Goal: Task Accomplishment & Management: Manage account settings

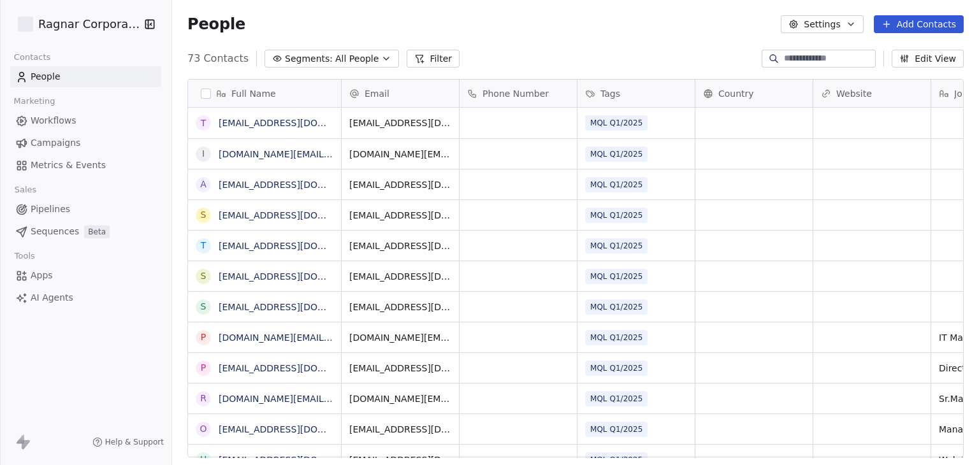
scroll to position [399, 796]
click at [113, 26] on html "Ragnar Corporation Contacts People Marketing Workflows Campaigns Metrics & Even…" at bounding box center [489, 232] width 979 height 465
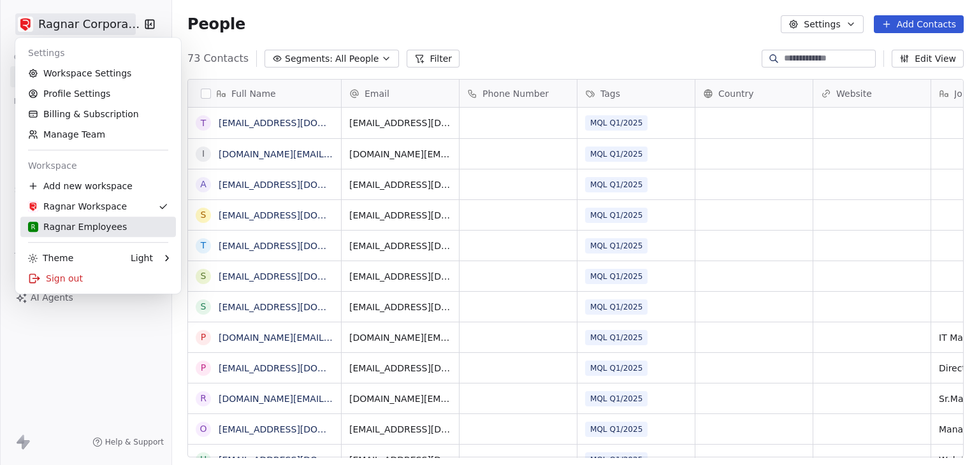
click at [108, 232] on div "R Ragnar Employees" at bounding box center [77, 226] width 99 height 13
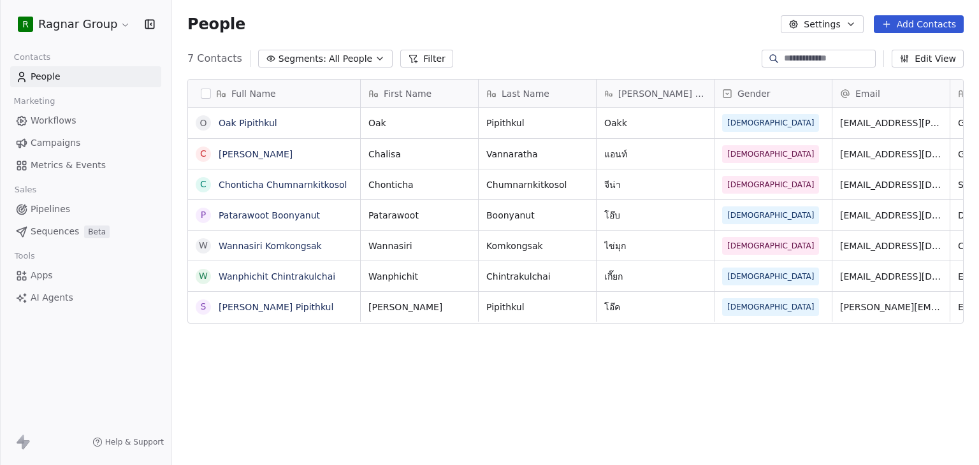
scroll to position [399, 796]
click at [422, 61] on button "Filter" at bounding box center [426, 59] width 53 height 18
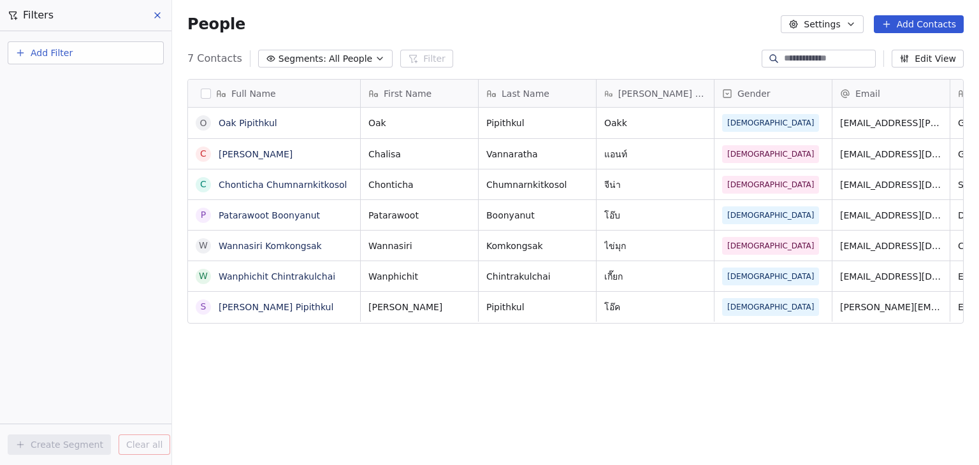
click at [61, 49] on span "Add Filter" at bounding box center [52, 53] width 42 height 13
click at [81, 89] on span "Contact properties" at bounding box center [62, 82] width 83 height 13
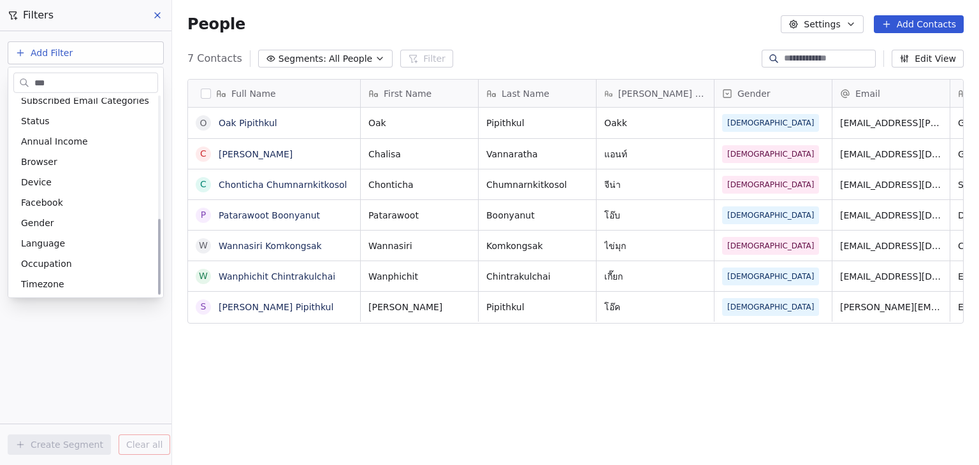
scroll to position [315, 0]
type input "***"
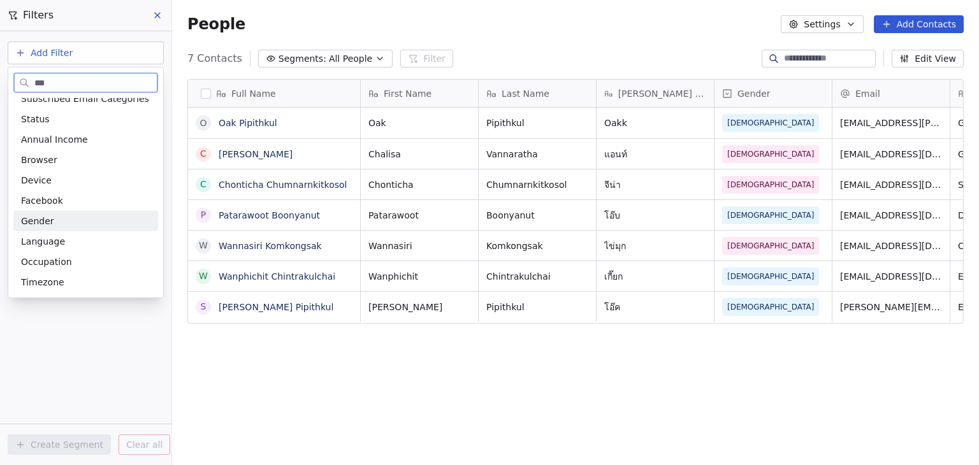
click at [62, 220] on div "Gender" at bounding box center [85, 221] width 129 height 13
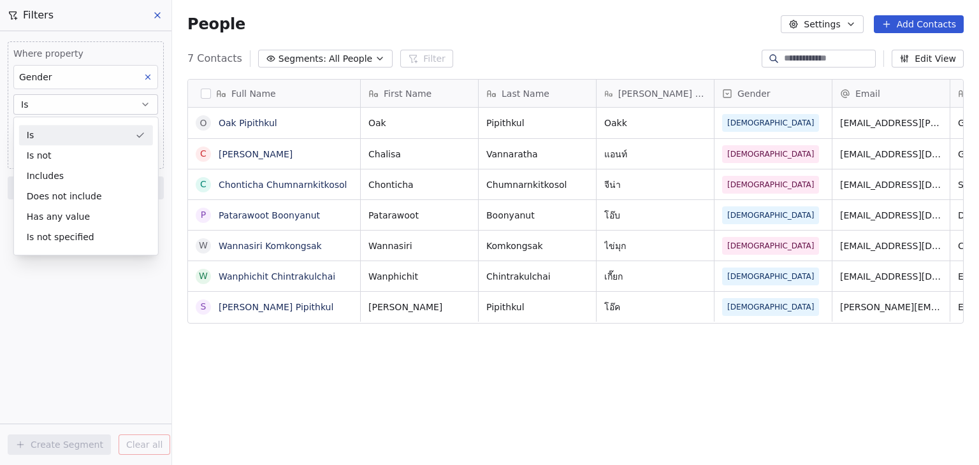
click at [84, 127] on div "Is" at bounding box center [86, 135] width 134 height 20
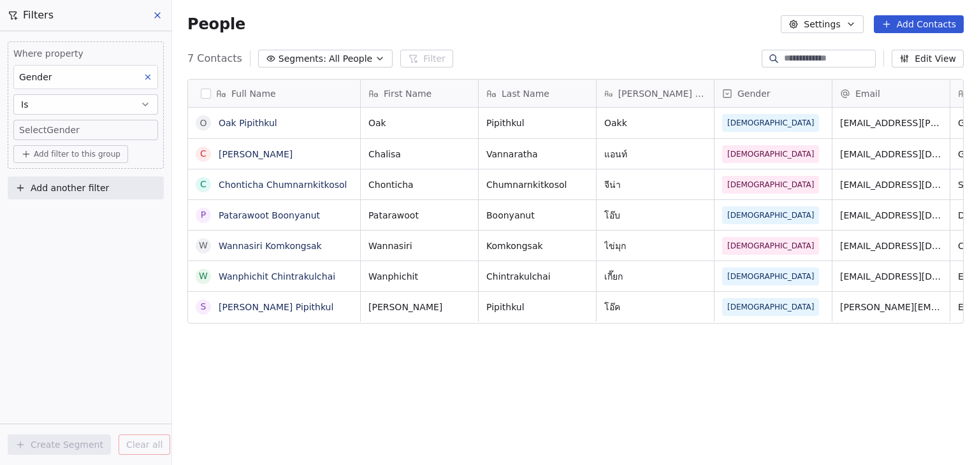
click at [84, 127] on body "R Ragnar Group Contacts People Marketing Workflows Campaigns Metrics & Events S…" at bounding box center [489, 232] width 979 height 465
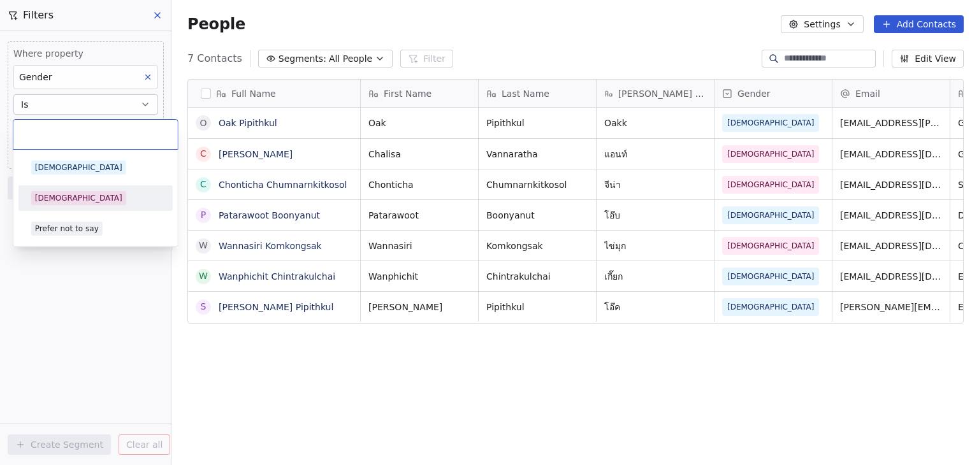
click at [87, 195] on div "[DEMOGRAPHIC_DATA]" at bounding box center [95, 198] width 129 height 14
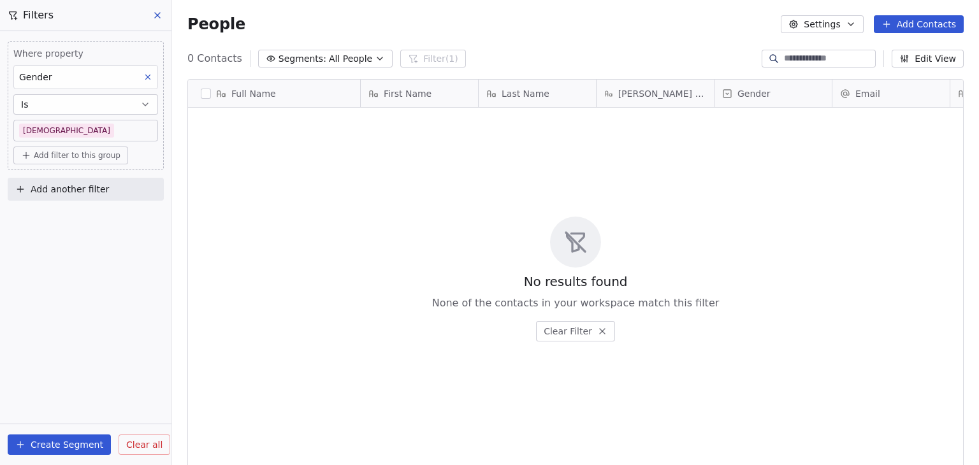
scroll to position [399, 796]
click at [70, 131] on body "R Ragnar Group Contacts People Marketing Workflows Campaigns Metrics & Events S…" at bounding box center [489, 232] width 979 height 465
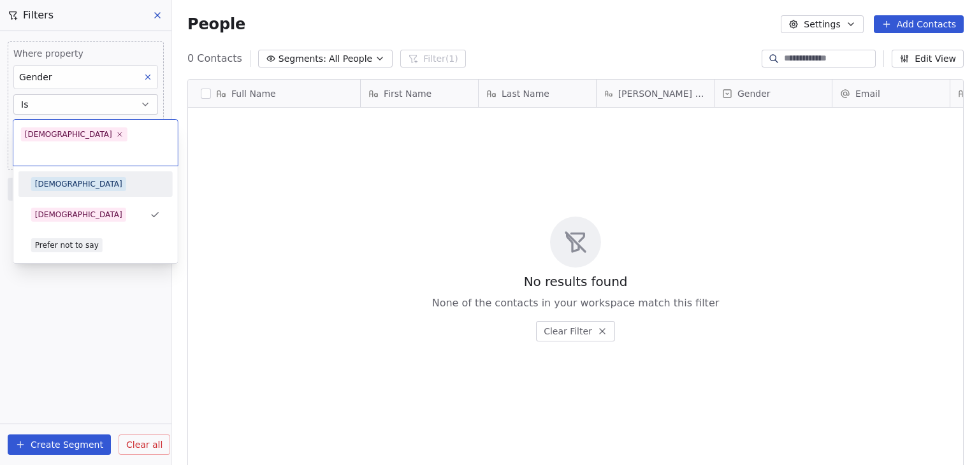
click at [85, 177] on div "[DEMOGRAPHIC_DATA]" at bounding box center [95, 184] width 129 height 14
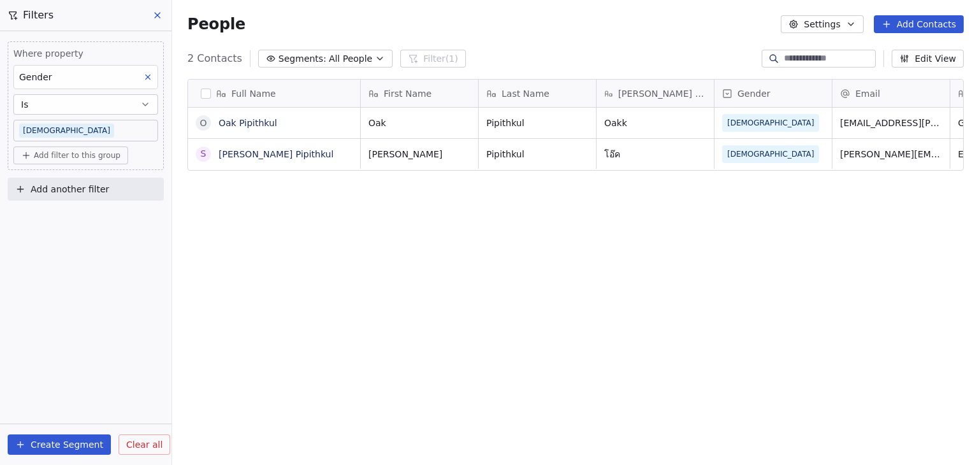
click at [123, 127] on body "R Ragnar Group Contacts People Marketing Workflows Campaigns Metrics & Events S…" at bounding box center [489, 232] width 979 height 465
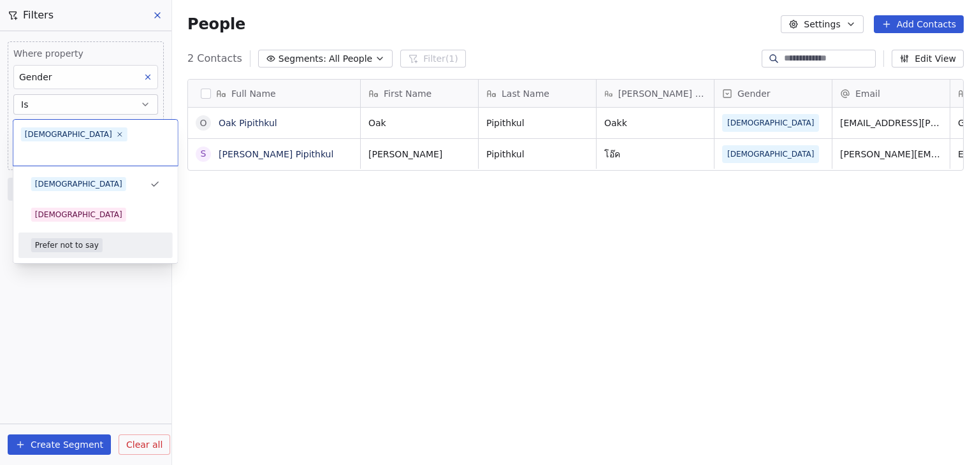
click at [111, 238] on div "Prefer not to say" at bounding box center [95, 245] width 129 height 14
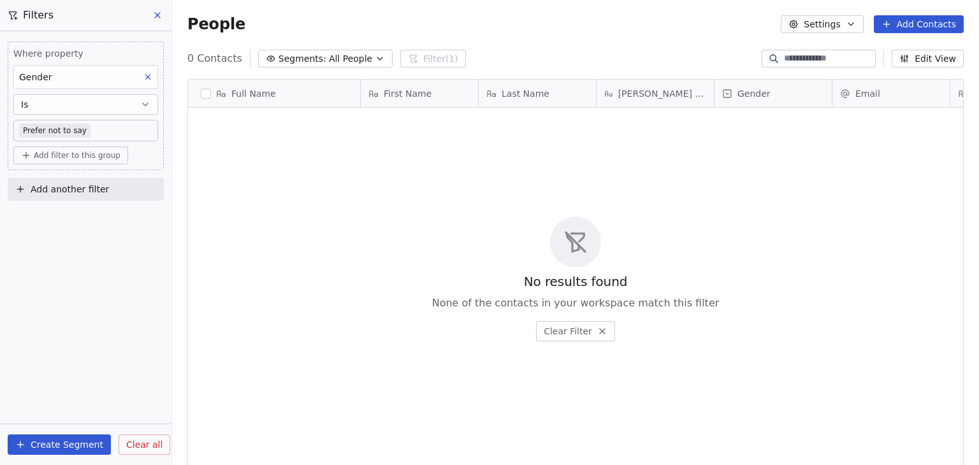
click at [148, 74] on icon at bounding box center [147, 77] width 9 height 9
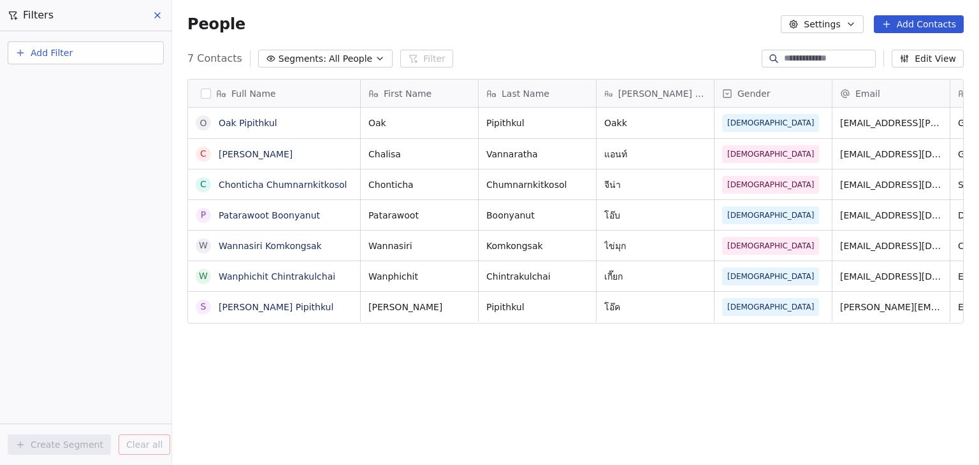
click at [117, 53] on button "Add Filter" at bounding box center [86, 52] width 156 height 23
click at [87, 78] on span "Contact properties" at bounding box center [62, 82] width 83 height 13
type input "*****"
click at [47, 133] on span "Gender" at bounding box center [37, 128] width 33 height 13
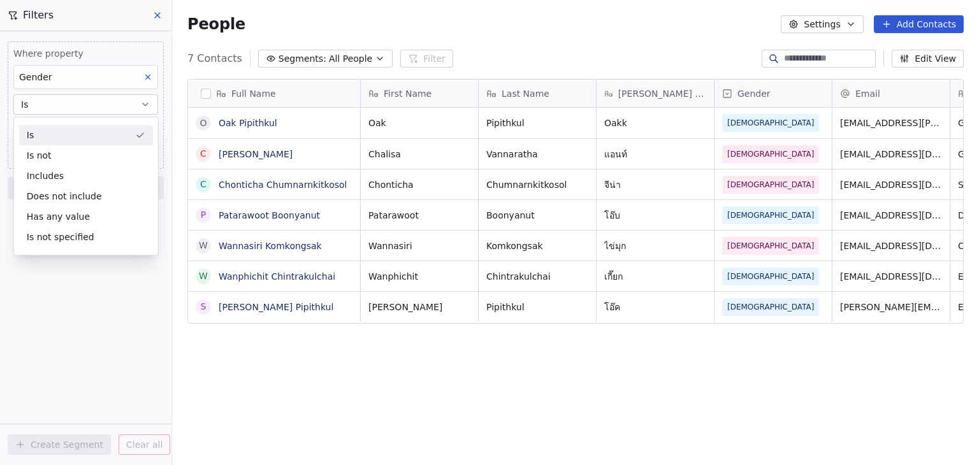
click at [53, 136] on div "Is" at bounding box center [86, 135] width 134 height 20
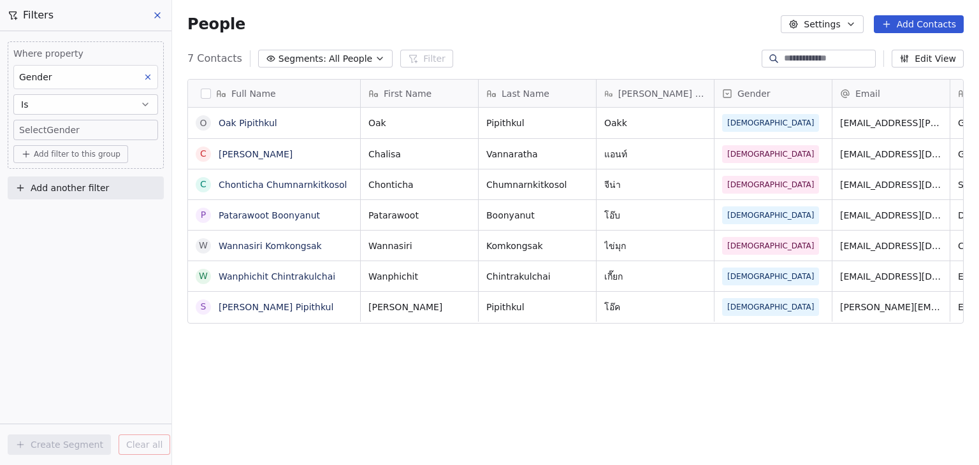
click at [59, 131] on body "R Ragnar Group Contacts People Marketing Workflows Campaigns Metrics & Events S…" at bounding box center [489, 232] width 979 height 465
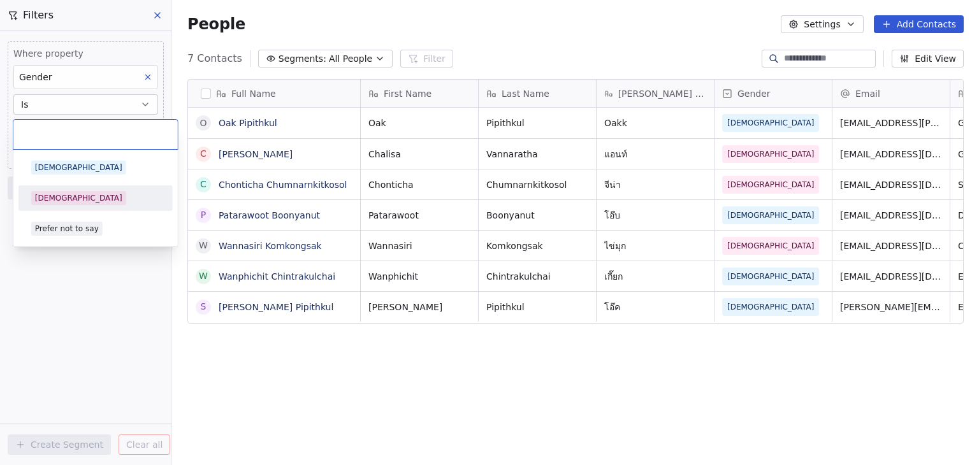
click at [88, 203] on div "[DEMOGRAPHIC_DATA]" at bounding box center [95, 198] width 129 height 14
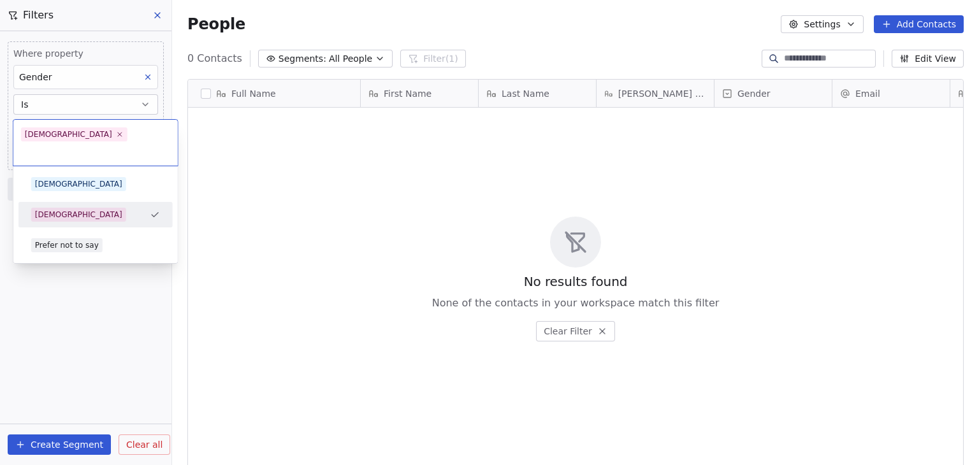
click at [80, 126] on body "R Ragnar Group Contacts People Marketing Workflows Campaigns Metrics & Events S…" at bounding box center [489, 232] width 979 height 465
click at [89, 177] on div "[DEMOGRAPHIC_DATA]" at bounding box center [95, 184] width 129 height 14
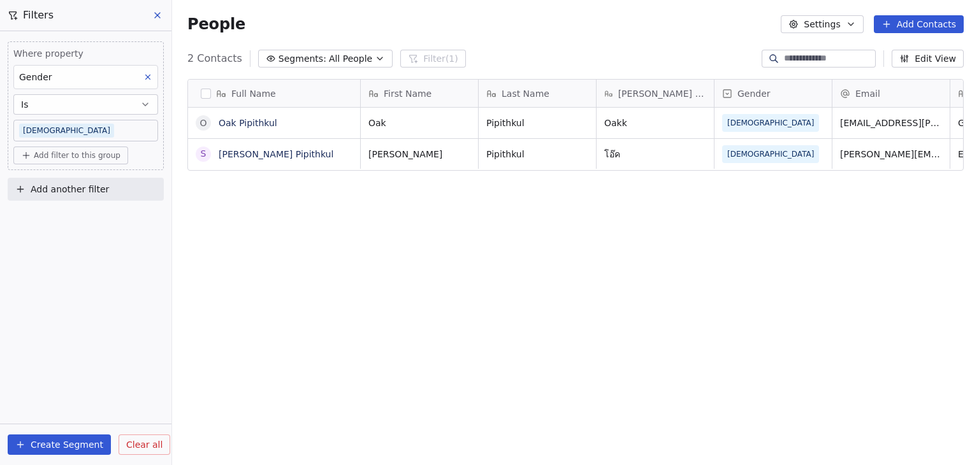
click at [126, 440] on span "Clear all" at bounding box center [144, 444] width 36 height 13
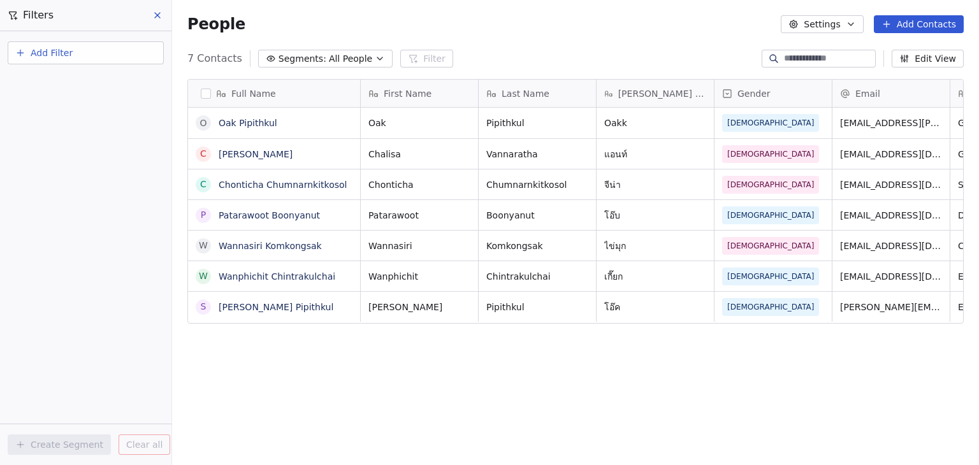
click at [154, 14] on icon at bounding box center [157, 15] width 10 height 10
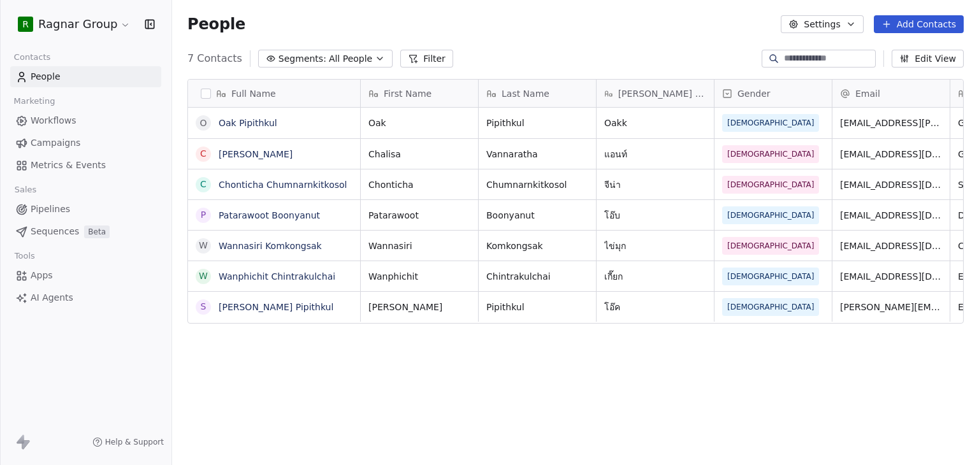
click at [619, 53] on div "7 Contacts Segments: All People Filter Edit View" at bounding box center [575, 58] width 807 height 20
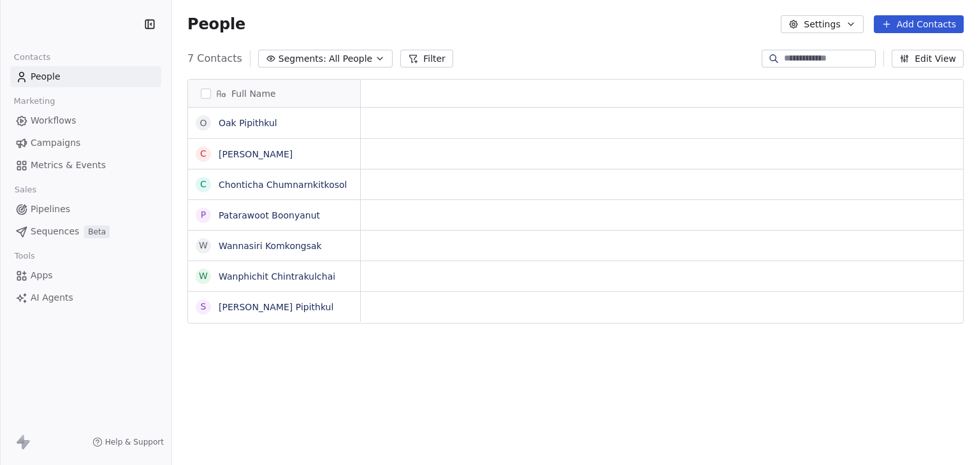
scroll to position [399, 796]
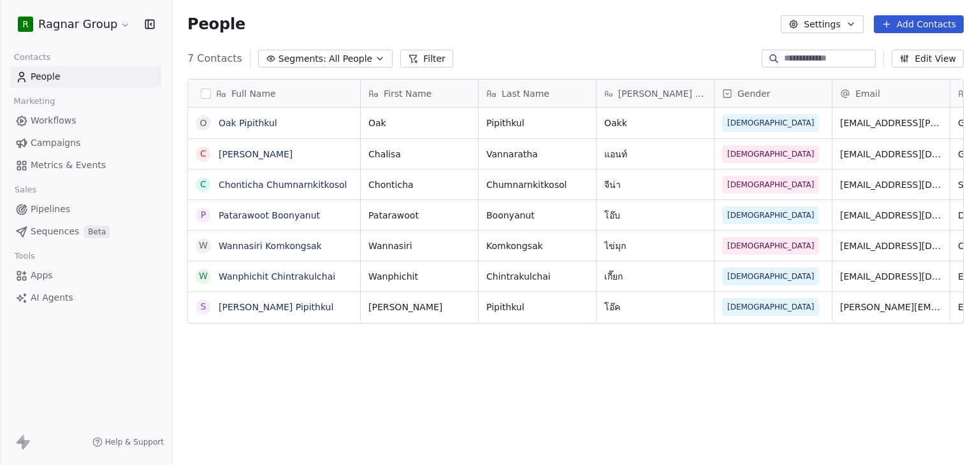
click at [456, 366] on div "Full Name O Oak Pipithkul C [PERSON_NAME] C Chonticha Chumnarnkitkosol P Patara…" at bounding box center [575, 273] width 807 height 409
click at [428, 61] on button "Filter" at bounding box center [426, 59] width 53 height 18
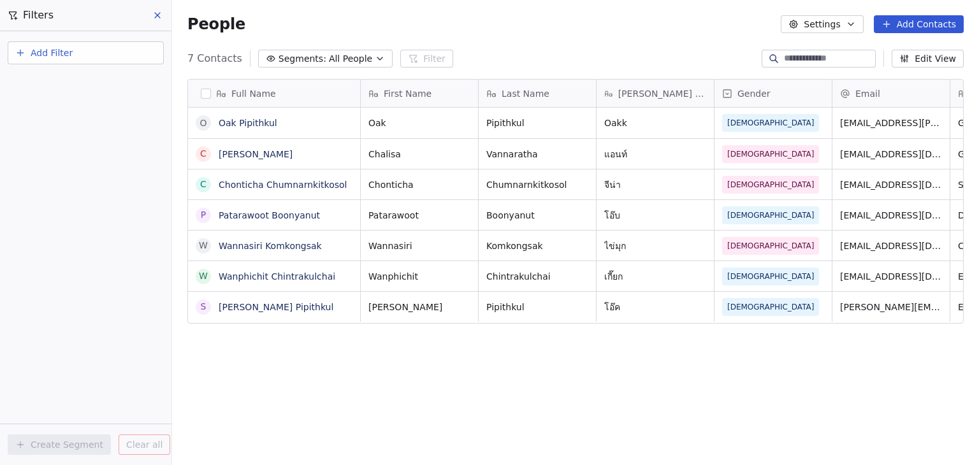
click at [72, 55] on button "Add Filter" at bounding box center [86, 52] width 156 height 23
click at [72, 85] on span "Contact properties" at bounding box center [62, 82] width 83 height 13
type input "****"
click at [51, 125] on div "Gender" at bounding box center [85, 128] width 129 height 13
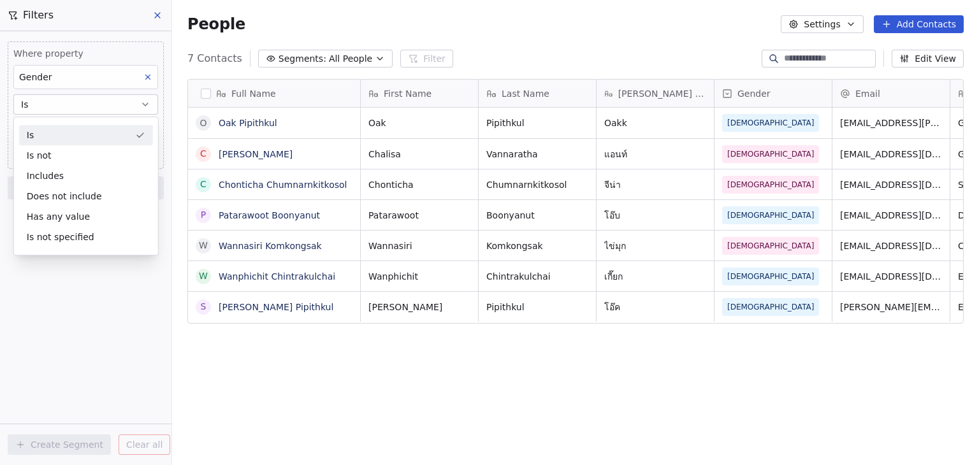
click at [51, 132] on div "Is" at bounding box center [86, 135] width 134 height 20
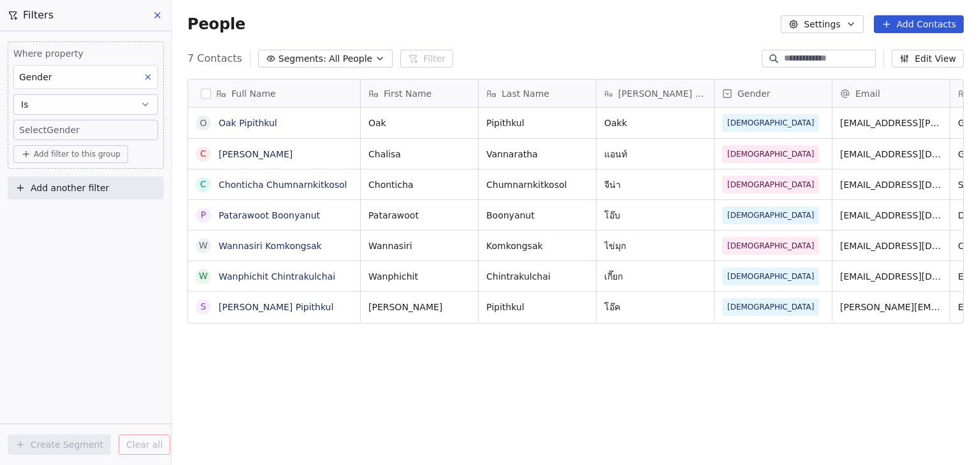
click at [87, 135] on body "R Ragnar Group Contacts People Marketing Workflows Campaigns Metrics & Events S…" at bounding box center [489, 232] width 979 height 465
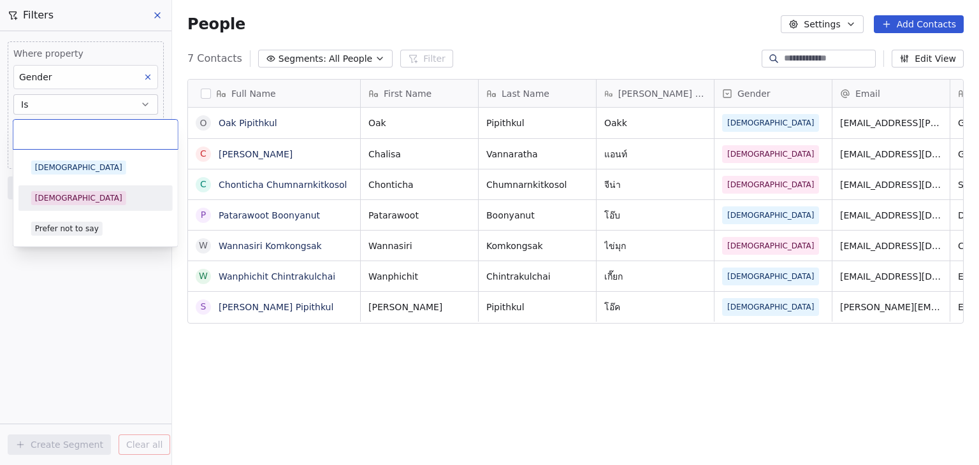
click at [89, 199] on div "[DEMOGRAPHIC_DATA]" at bounding box center [95, 198] width 129 height 14
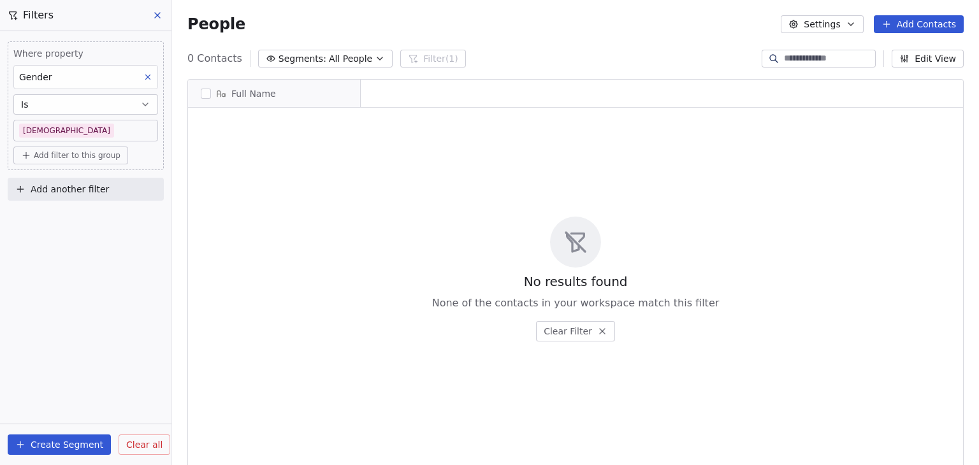
scroll to position [399, 796]
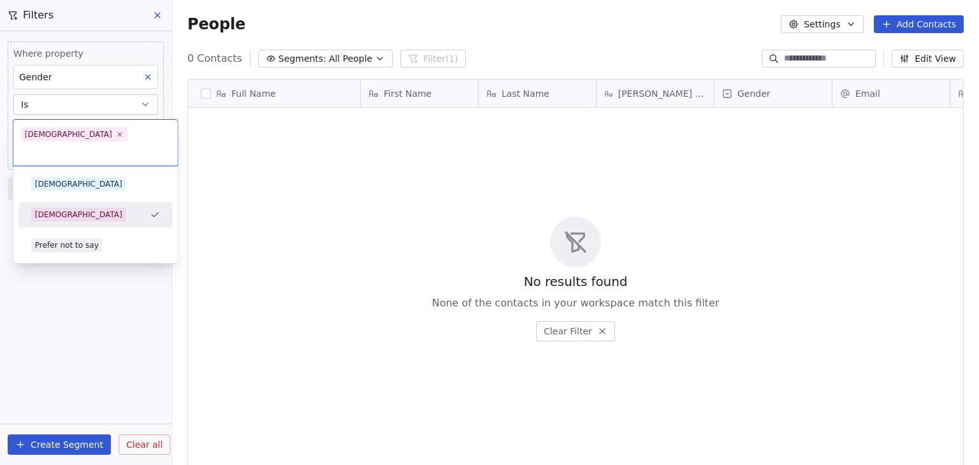
click at [79, 127] on body "R Ragnar Group Contacts People Marketing Workflows Campaigns Metrics & Events S…" at bounding box center [489, 232] width 979 height 465
click at [84, 177] on div "[DEMOGRAPHIC_DATA]" at bounding box center [95, 184] width 129 height 14
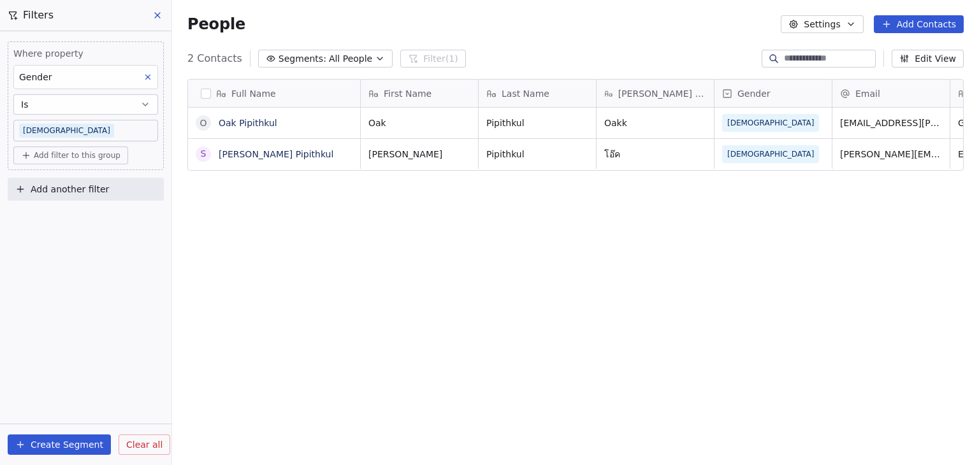
click at [84, 125] on body "R Ragnar Group Contacts People Marketing Workflows Campaigns Metrics & Events S…" at bounding box center [489, 232] width 979 height 465
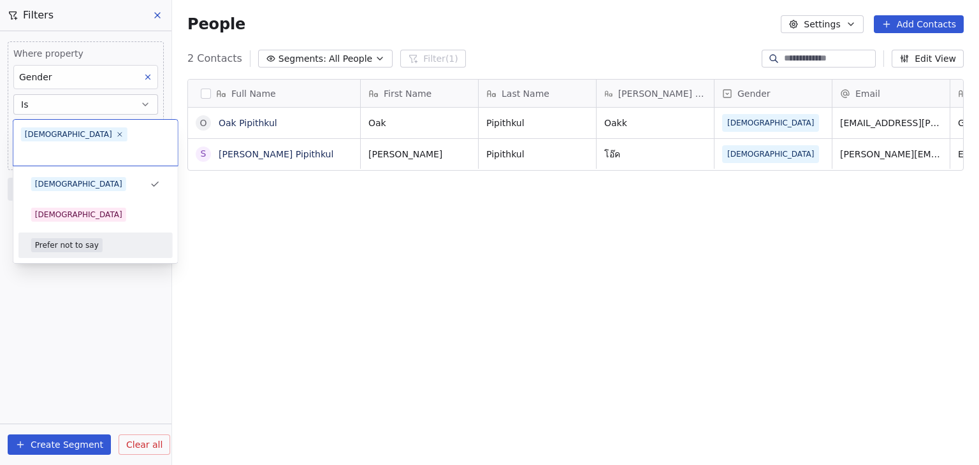
click at [120, 238] on div "Prefer not to say" at bounding box center [95, 245] width 129 height 14
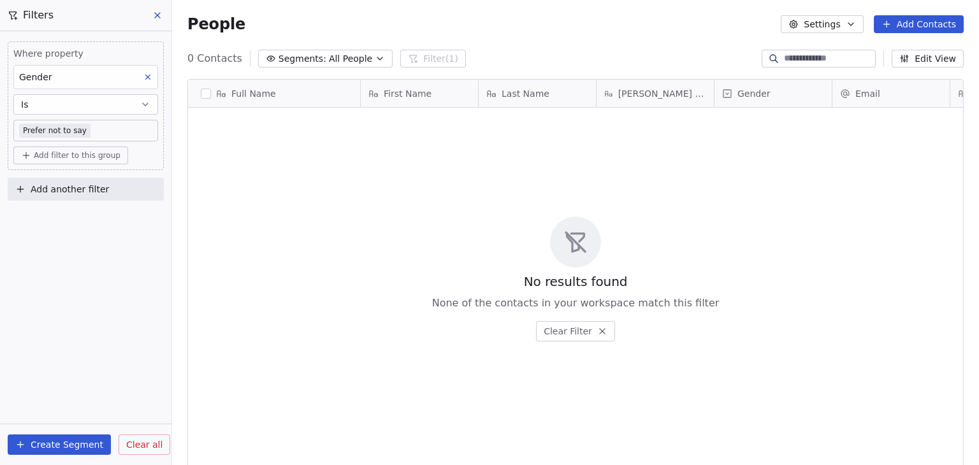
click at [135, 438] on span "Clear all" at bounding box center [144, 444] width 36 height 13
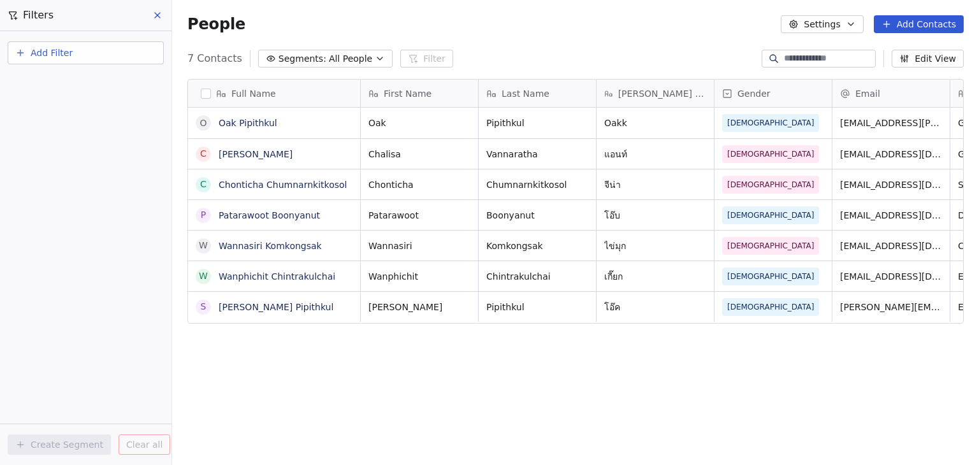
click at [155, 16] on icon at bounding box center [157, 15] width 10 height 10
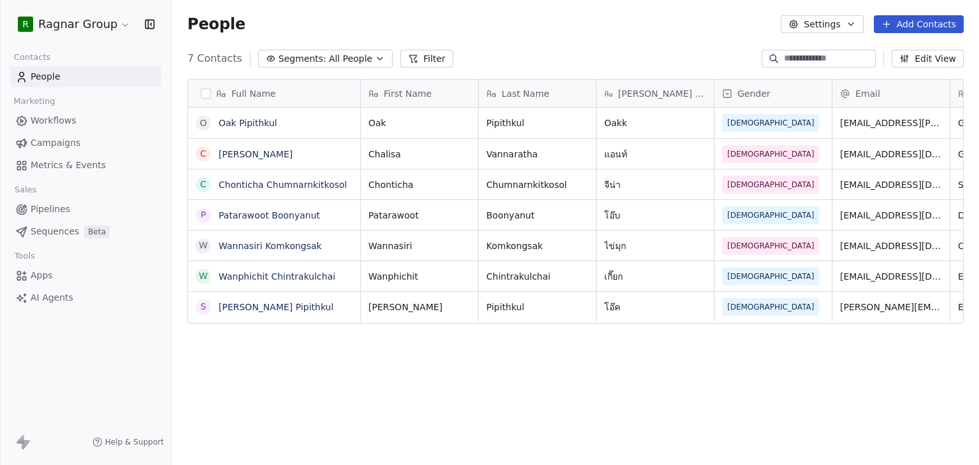
click at [466, 34] on div "People Settings Add Contacts" at bounding box center [575, 24] width 807 height 48
click at [736, 424] on div "Full Name O Oak Pipithkul C [PERSON_NAME] C Chonticha Chumnarnkitkosol P Patara…" at bounding box center [575, 273] width 807 height 409
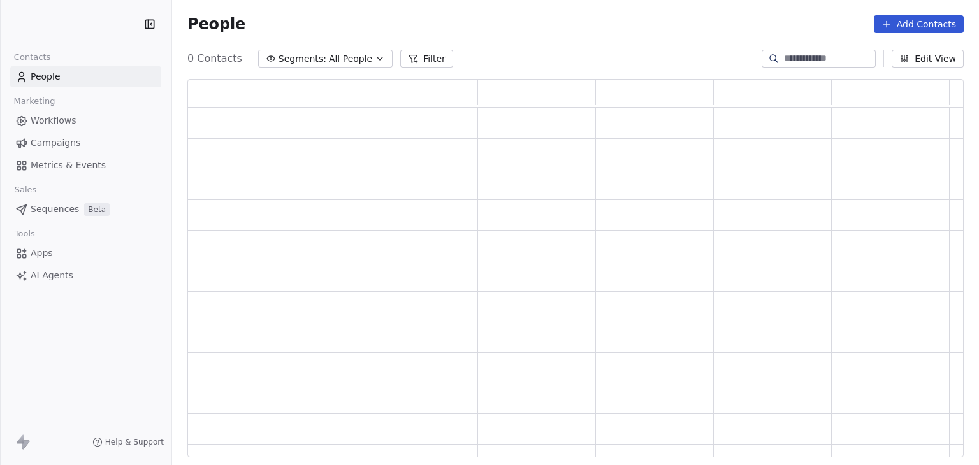
scroll to position [368, 766]
click at [75, 26] on html "Contacts People Marketing Workflows Campaigns Metrics & Events Sales Pipelines …" at bounding box center [489, 232] width 979 height 465
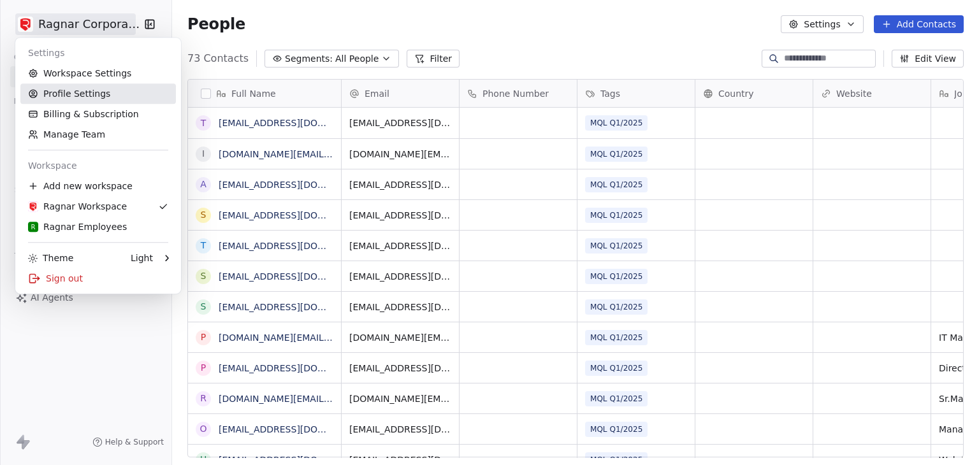
scroll to position [399, 796]
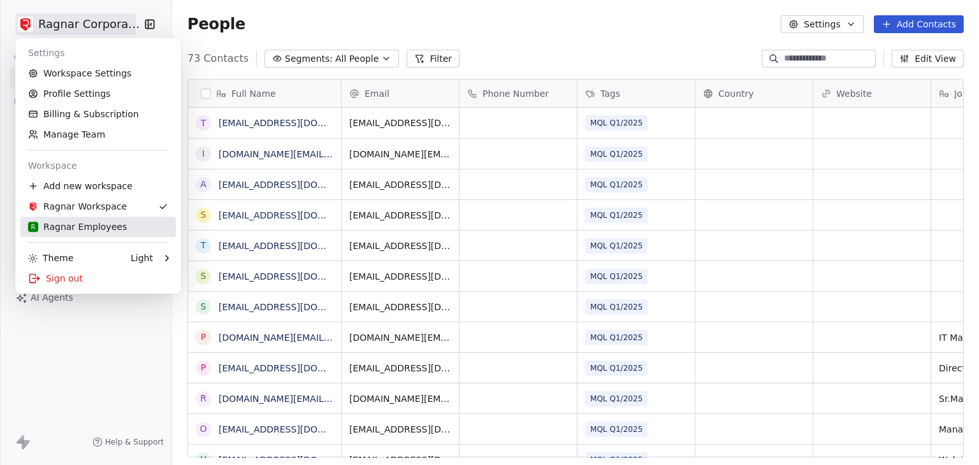
click at [62, 226] on div "R Ragnar Employees" at bounding box center [77, 226] width 99 height 13
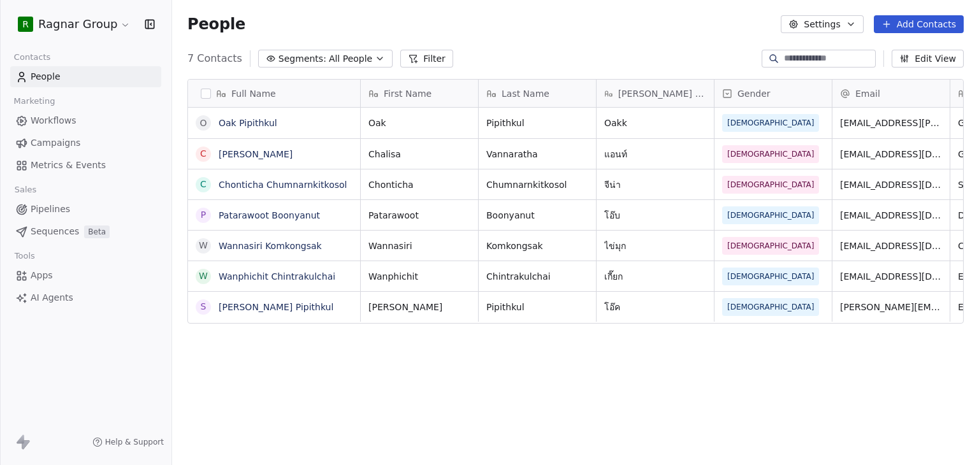
scroll to position [399, 796]
click at [410, 57] on icon at bounding box center [413, 58] width 7 height 7
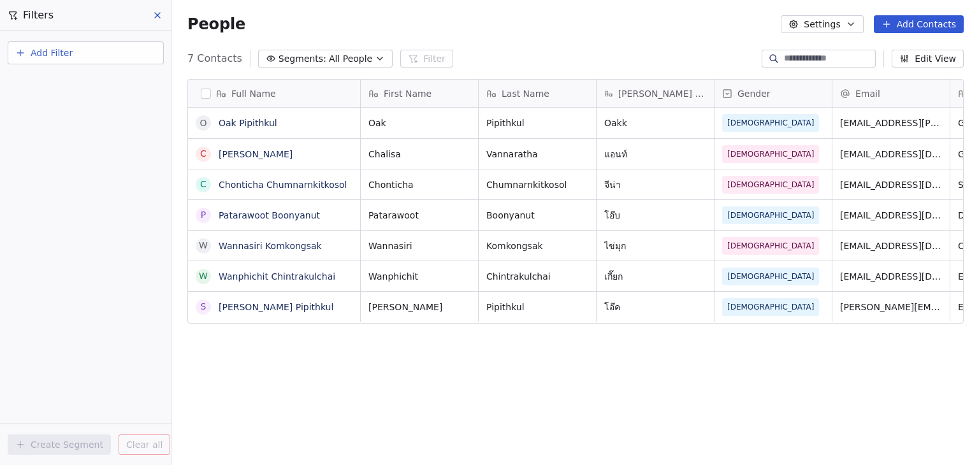
click at [80, 56] on button "Add Filter" at bounding box center [86, 52] width 156 height 23
click at [79, 80] on span "Contact properties" at bounding box center [62, 82] width 83 height 13
type input "****"
click at [69, 132] on div "Gender" at bounding box center [85, 128] width 129 height 13
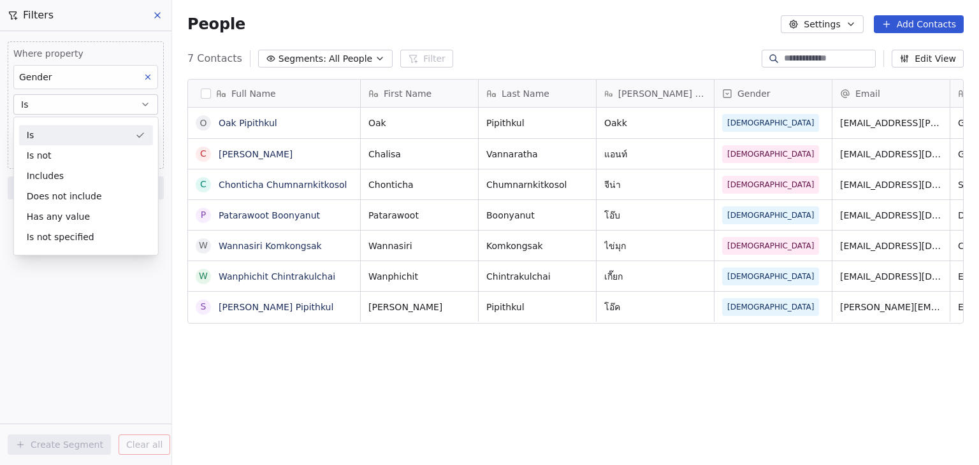
click at [69, 132] on div "Is" at bounding box center [86, 135] width 134 height 20
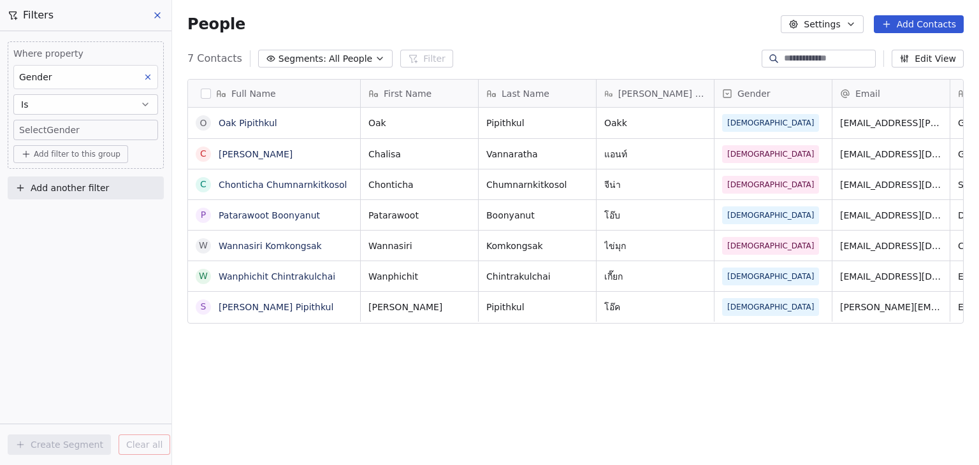
click at [96, 129] on body "R Ragnar Group Contacts People Marketing Workflows Campaigns Metrics & Events S…" at bounding box center [489, 232] width 979 height 465
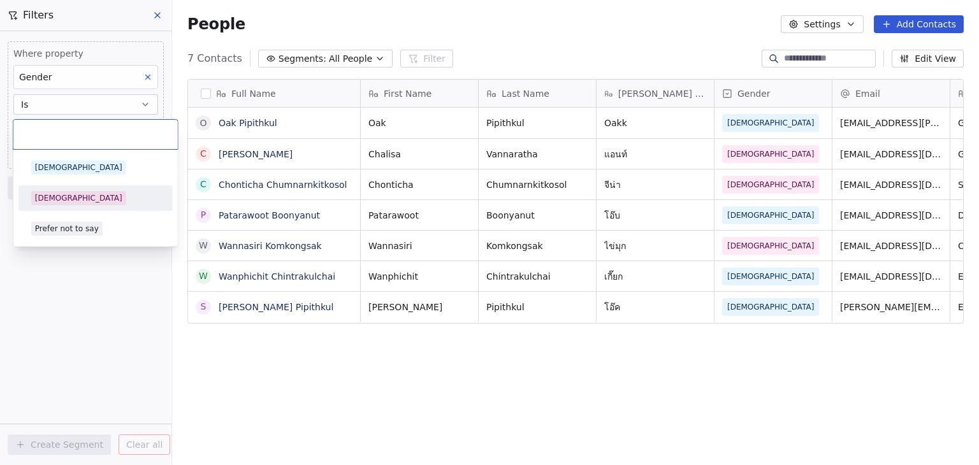
click at [106, 201] on div "[DEMOGRAPHIC_DATA]" at bounding box center [95, 198] width 129 height 14
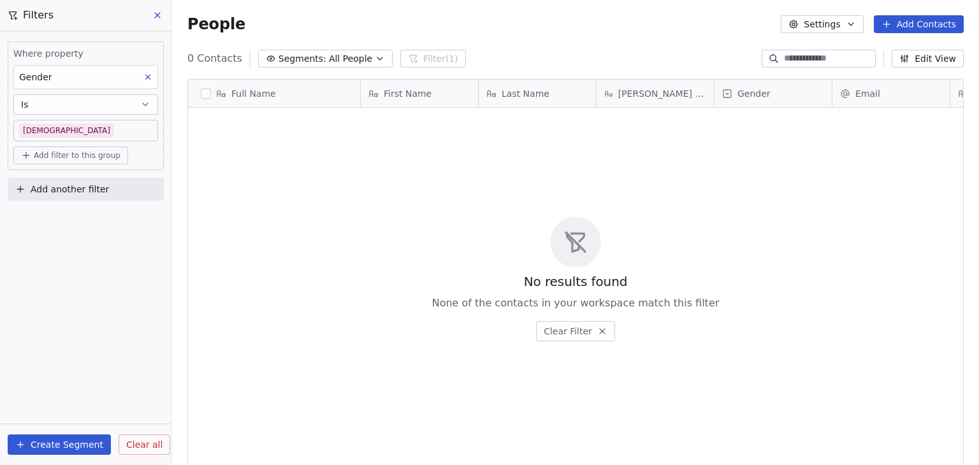
scroll to position [399, 796]
click at [127, 131] on body "R Ragnar Group Contacts People Marketing Workflows Campaigns Metrics & Events S…" at bounding box center [489, 232] width 979 height 465
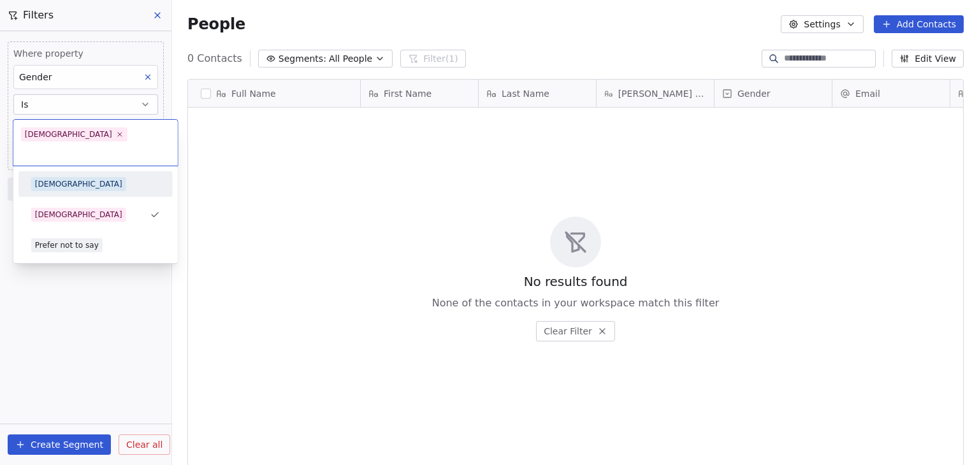
click at [110, 177] on div "[DEMOGRAPHIC_DATA]" at bounding box center [95, 184] width 129 height 14
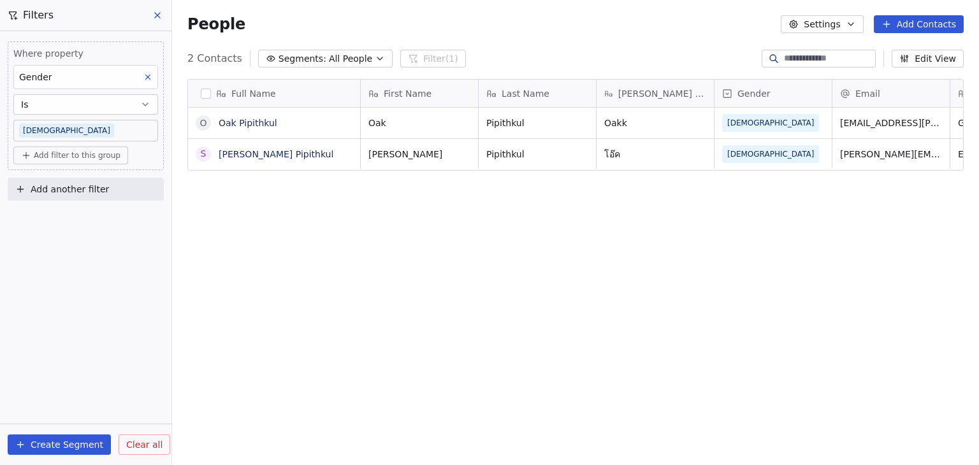
click at [148, 77] on icon at bounding box center [148, 77] width 4 height 4
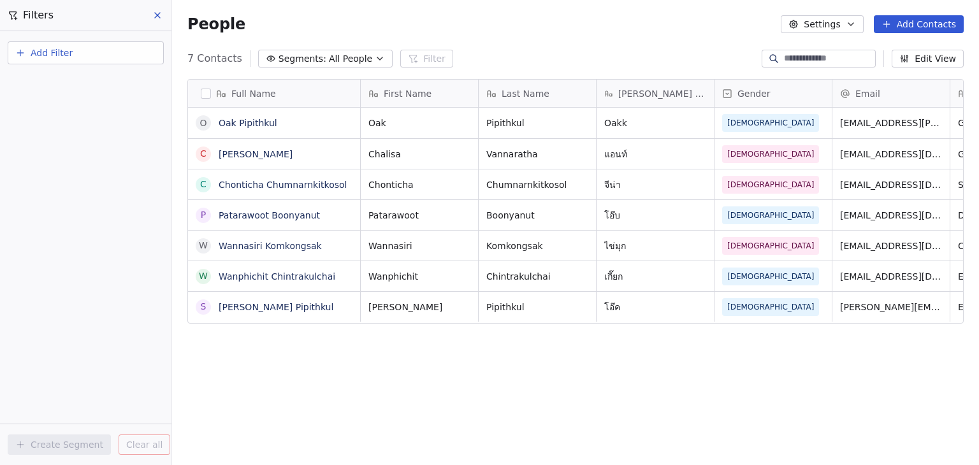
click at [159, 7] on button at bounding box center [157, 15] width 19 height 18
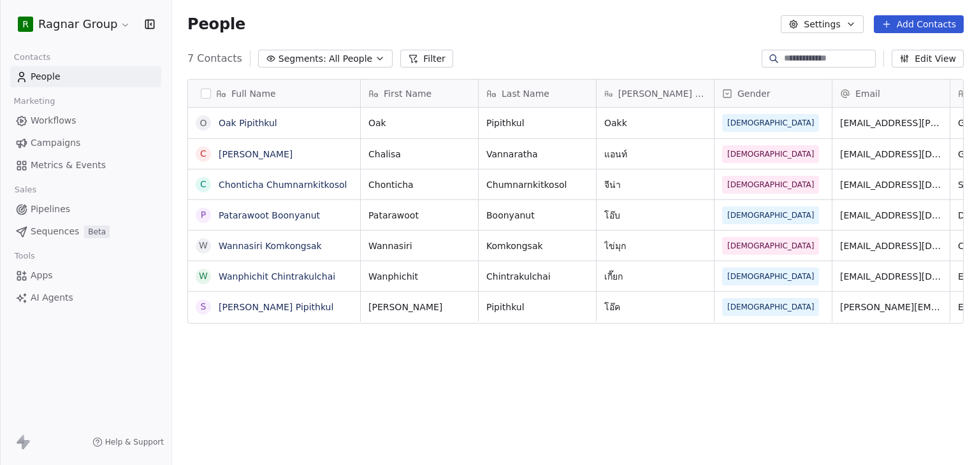
click at [433, 332] on div "Full Name O Oak Pipithkul C [PERSON_NAME] C Chonticha Chumnarnkitkosol P Patara…" at bounding box center [575, 273] width 807 height 409
click at [407, 61] on button "Filter" at bounding box center [426, 59] width 53 height 18
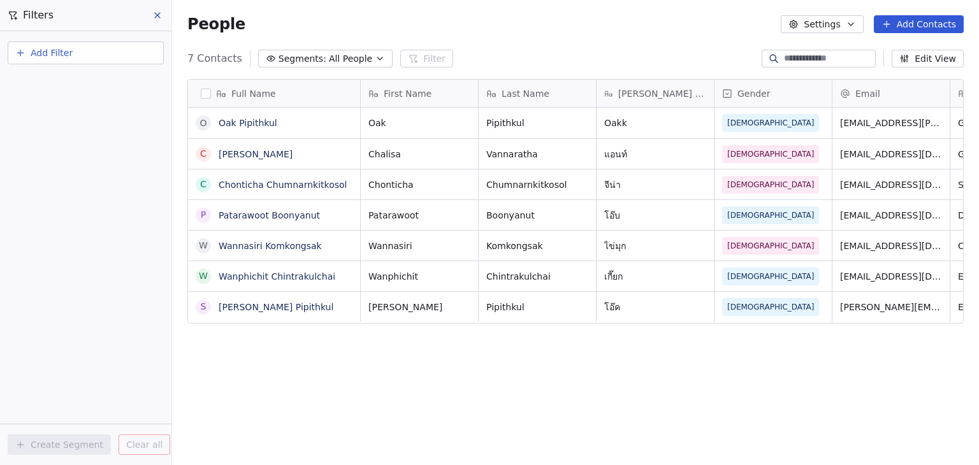
click at [68, 56] on span "Add Filter" at bounding box center [52, 53] width 42 height 13
click at [62, 87] on span "Contact properties" at bounding box center [62, 82] width 83 height 13
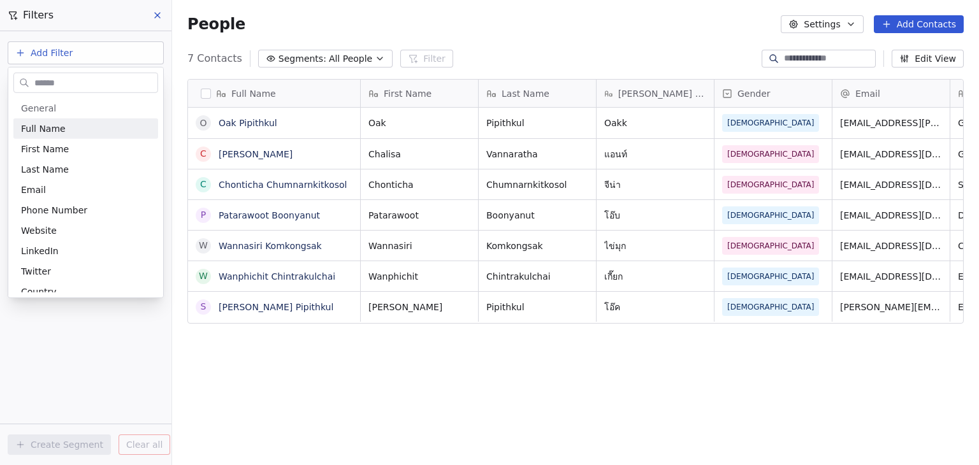
click at [62, 87] on input "text" at bounding box center [95, 82] width 126 height 18
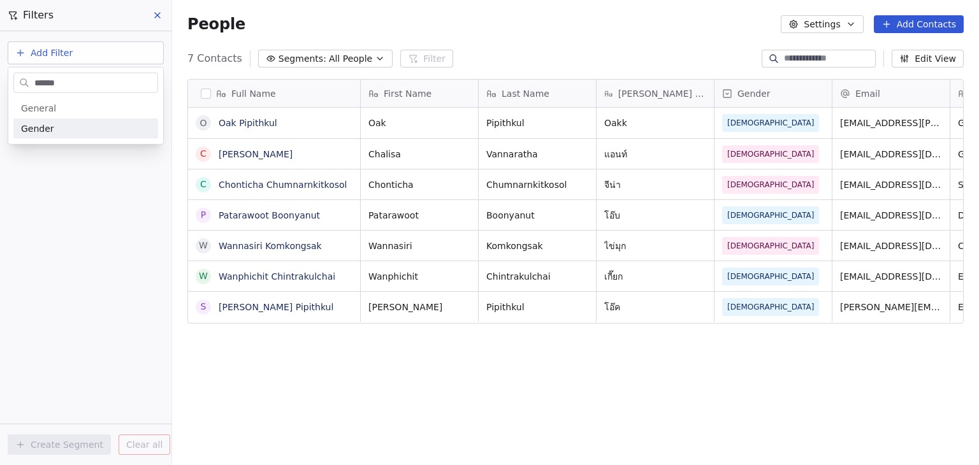
type input "******"
click at [56, 128] on div "Gender" at bounding box center [85, 128] width 129 height 13
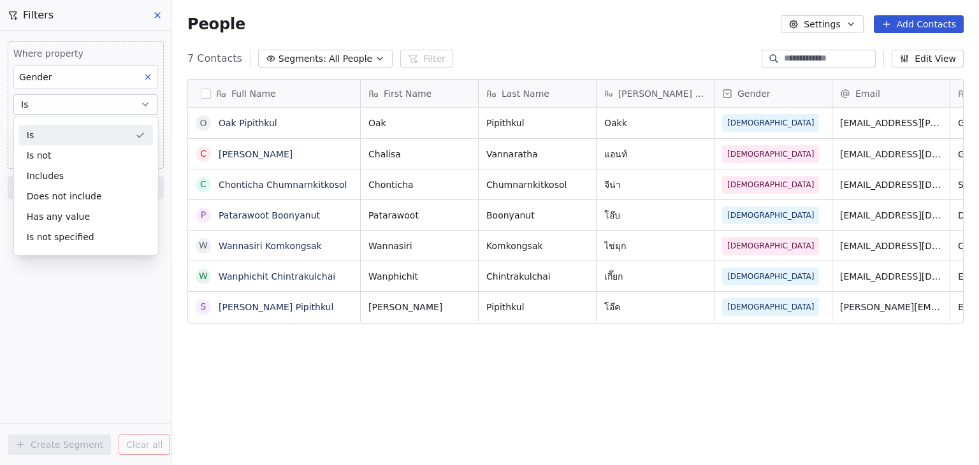
click at [56, 128] on div "Is" at bounding box center [86, 135] width 134 height 20
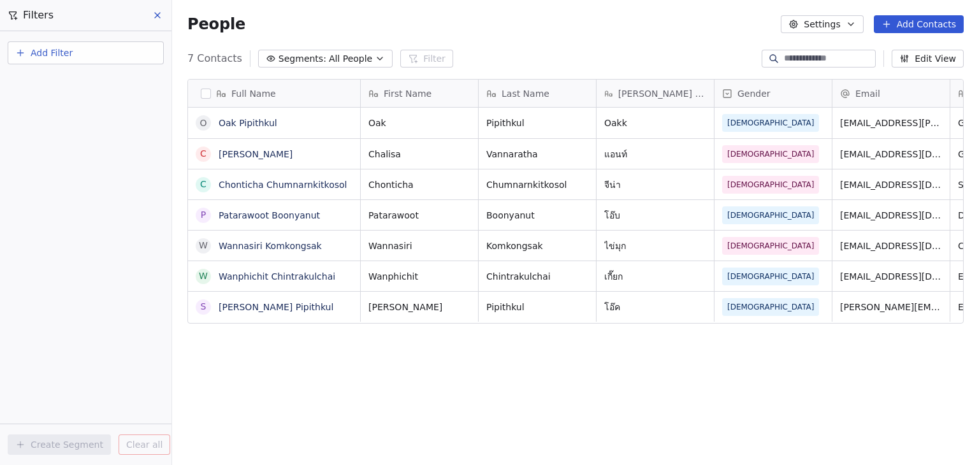
click at [159, 8] on button at bounding box center [157, 15] width 19 height 18
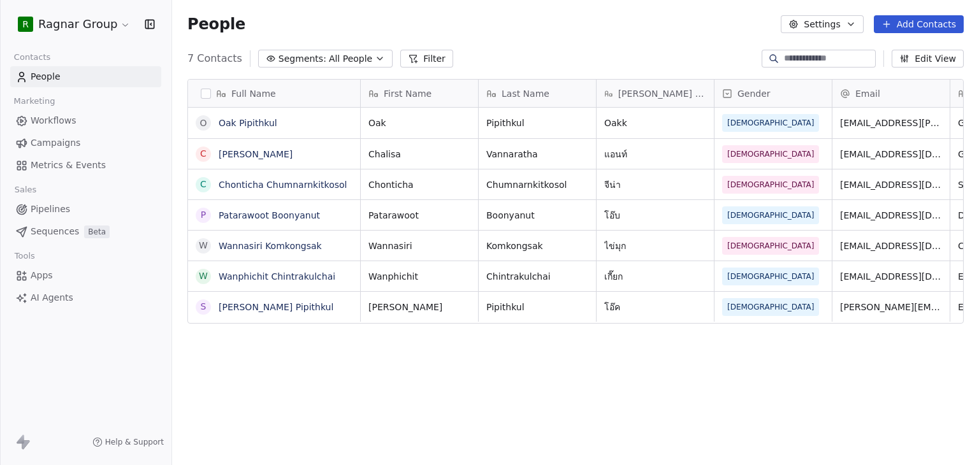
click at [95, 29] on html "R Ragnar Group Contacts People Marketing Workflows Campaigns Metrics & Events S…" at bounding box center [489, 232] width 979 height 465
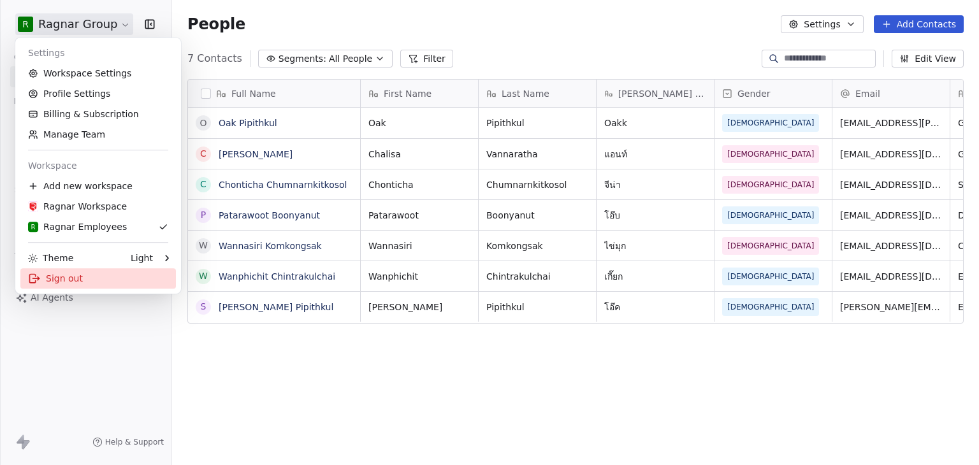
click at [59, 288] on div "Sign out" at bounding box center [97, 278] width 155 height 20
